Goal: Task Accomplishment & Management: Complete application form

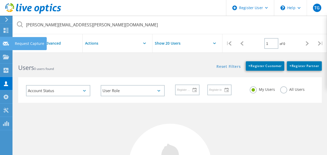
scroll to position [15, 0]
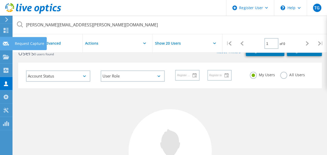
click at [6, 41] on use at bounding box center [6, 43] width 6 height 4
click at [27, 44] on div "Request Capture" at bounding box center [29, 44] width 29 height 4
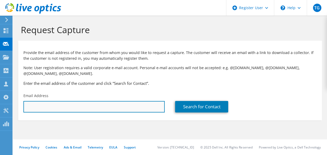
click at [52, 103] on input "text" at bounding box center [93, 106] width 141 height 11
paste input "paul.rooks@crazyhorse.org"
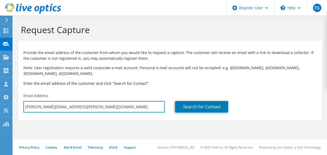
type input "paul.rooks@crazyhorse.org"
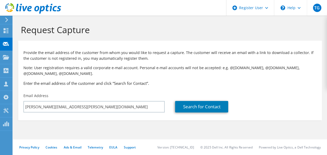
click at [211, 112] on div "Search for Contact" at bounding box center [246, 102] width 152 height 24
click at [209, 109] on link "Search for Contact" at bounding box center [201, 106] width 53 height 11
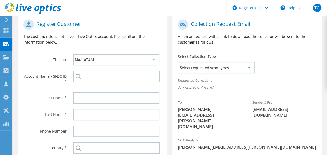
scroll to position [111, 0]
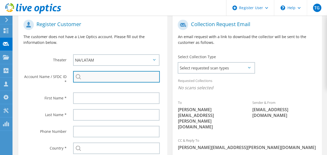
click at [107, 78] on input "search" at bounding box center [116, 76] width 87 height 11
paste input "20287280"
type input "20287280"
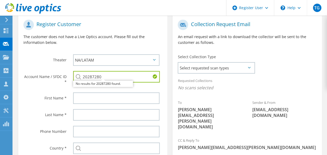
drag, startPoint x: 115, startPoint y: 76, endPoint x: 71, endPoint y: 67, distance: 45.4
click at [71, 67] on section "Register Customer The customer does not have a Live Optics account. Please fill…" at bounding box center [92, 99] width 149 height 171
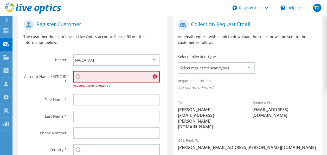
click at [120, 75] on input "search" at bounding box center [116, 76] width 87 height 11
paste input "2434072224"
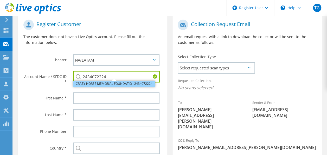
click at [102, 83] on li "CRAZY HORSE MEMORIAL FOUNDATIO : 2434072224" at bounding box center [114, 83] width 82 height 6
type input "CRAZY HORSE MEMORIAL FOUNDATIO : 2434072224"
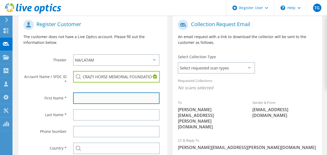
click at [96, 104] on input "text" at bounding box center [116, 97] width 86 height 11
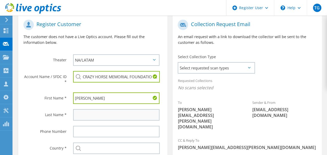
type input "Paul"
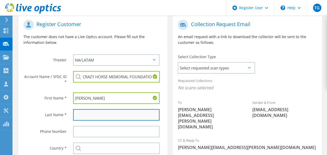
click at [92, 112] on input "text" at bounding box center [116, 114] width 86 height 11
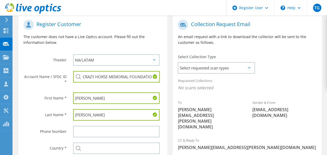
type input "Rooks"
click at [219, 107] on span "paul.rooks@crazyhorse.org" at bounding box center [210, 117] width 64 height 23
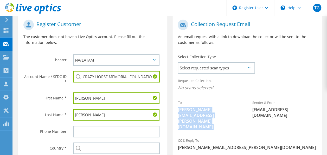
copy div "paul.rooks@crazyhorse.org"
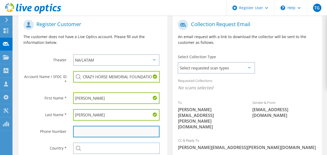
click at [90, 131] on input "text" at bounding box center [116, 130] width 86 height 11
paste input "(605) 319-8817"
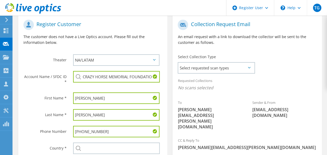
scroll to position [133, 0]
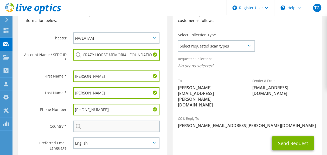
type input "(605) 319-8817"
click at [94, 128] on input "text" at bounding box center [116, 125] width 87 height 11
type input "[GEOGRAPHIC_DATA]"
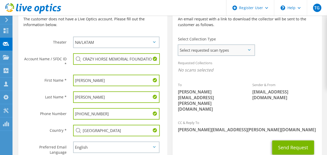
scroll to position [125, 0]
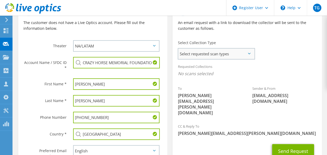
click at [229, 53] on span "Select requested scan types" at bounding box center [216, 53] width 76 height 10
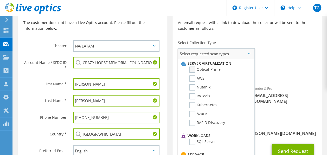
click at [192, 70] on label "Optical Prime" at bounding box center [204, 69] width 31 height 6
click at [0, 0] on input "Optical Prime" at bounding box center [0, 0] width 0 height 0
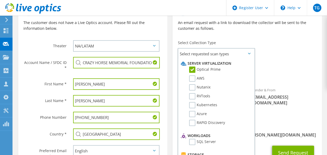
click at [271, 60] on div "To paul.rooks@crazyhorse.org Sender & From liveoptics@liveoptics.com" at bounding box center [247, 62] width 149 height 119
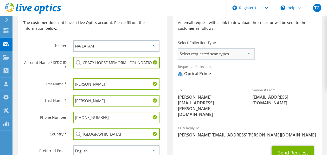
click at [239, 57] on span "Select requested scan types" at bounding box center [216, 53] width 76 height 10
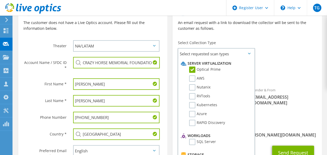
click at [301, 75] on span "Optical Prime" at bounding box center [247, 75] width 139 height 9
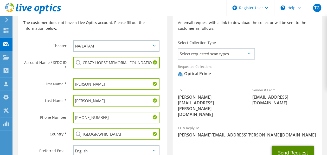
click at [287, 145] on button "Send Request" at bounding box center [293, 152] width 42 height 14
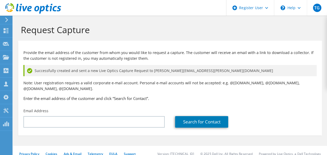
scroll to position [7, 0]
